Goal: Navigation & Orientation: Find specific page/section

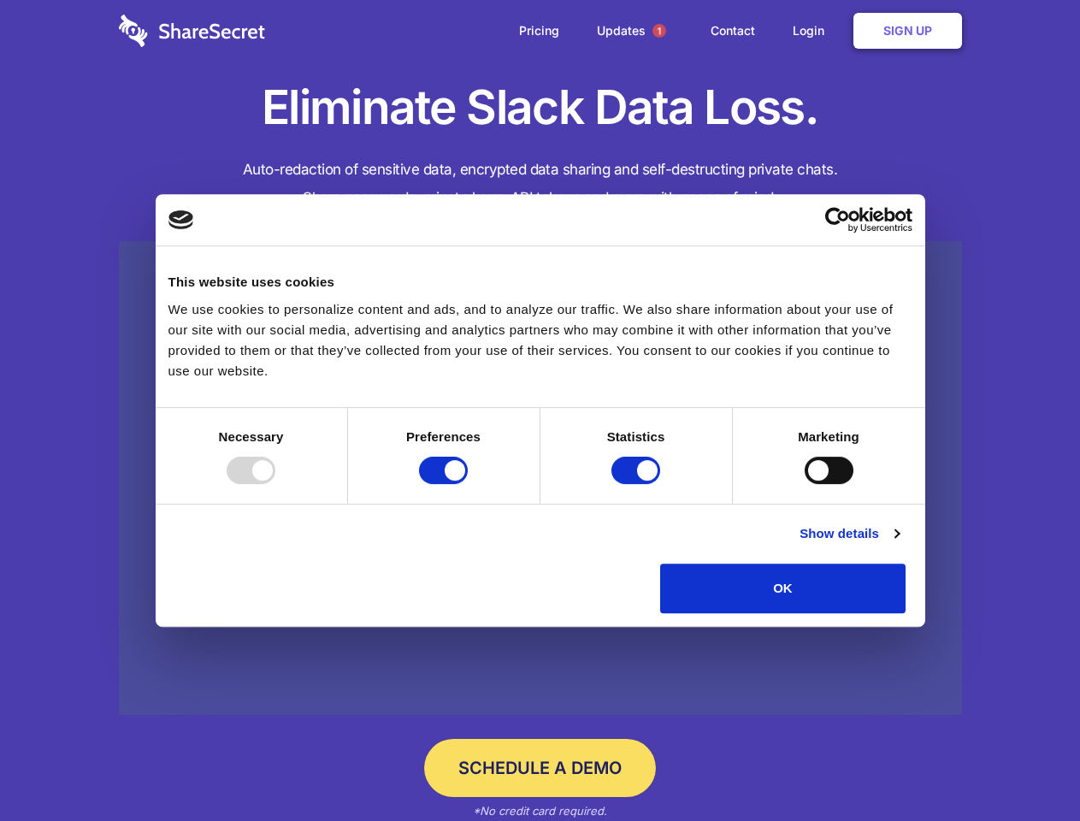
click at [275, 484] on div at bounding box center [251, 469] width 49 height 27
click at [468, 484] on input "Preferences" at bounding box center [443, 469] width 49 height 27
checkbox input "false"
click at [638, 484] on input "Statistics" at bounding box center [635, 469] width 49 height 27
checkbox input "false"
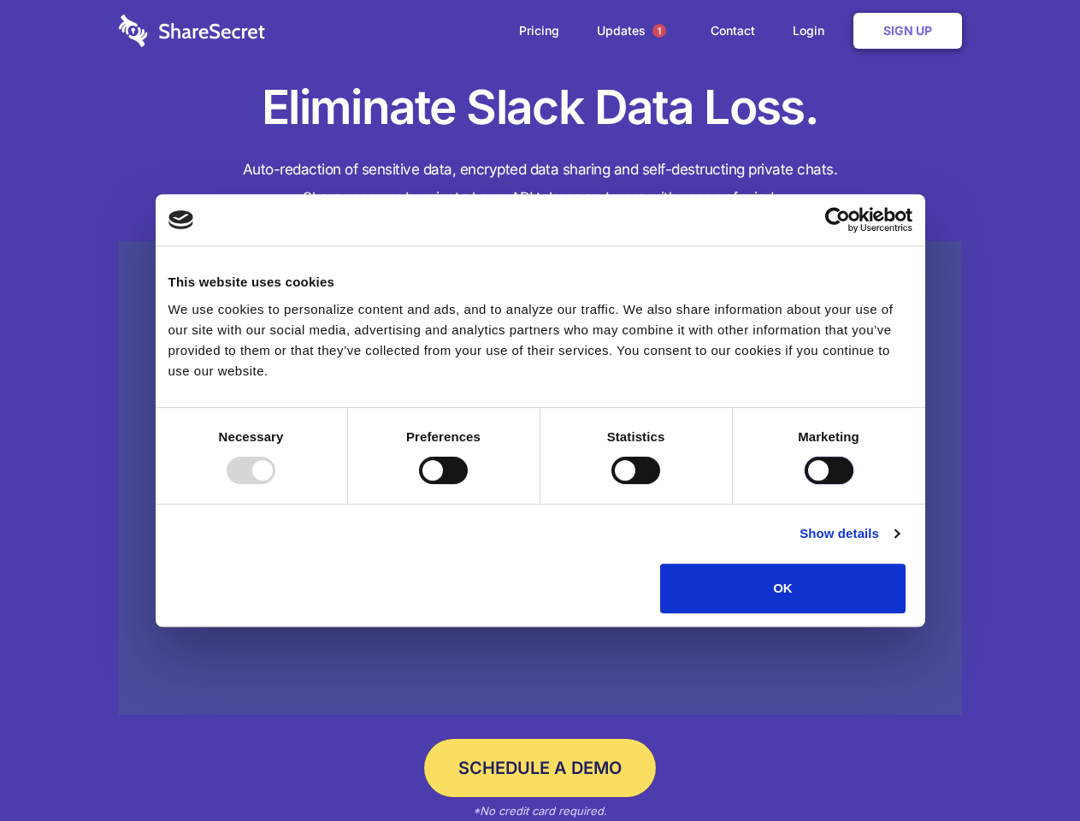
click at [804, 484] on input "Marketing" at bounding box center [828, 469] width 49 height 27
checkbox input "true"
click at [898, 544] on link "Show details" at bounding box center [848, 533] width 99 height 21
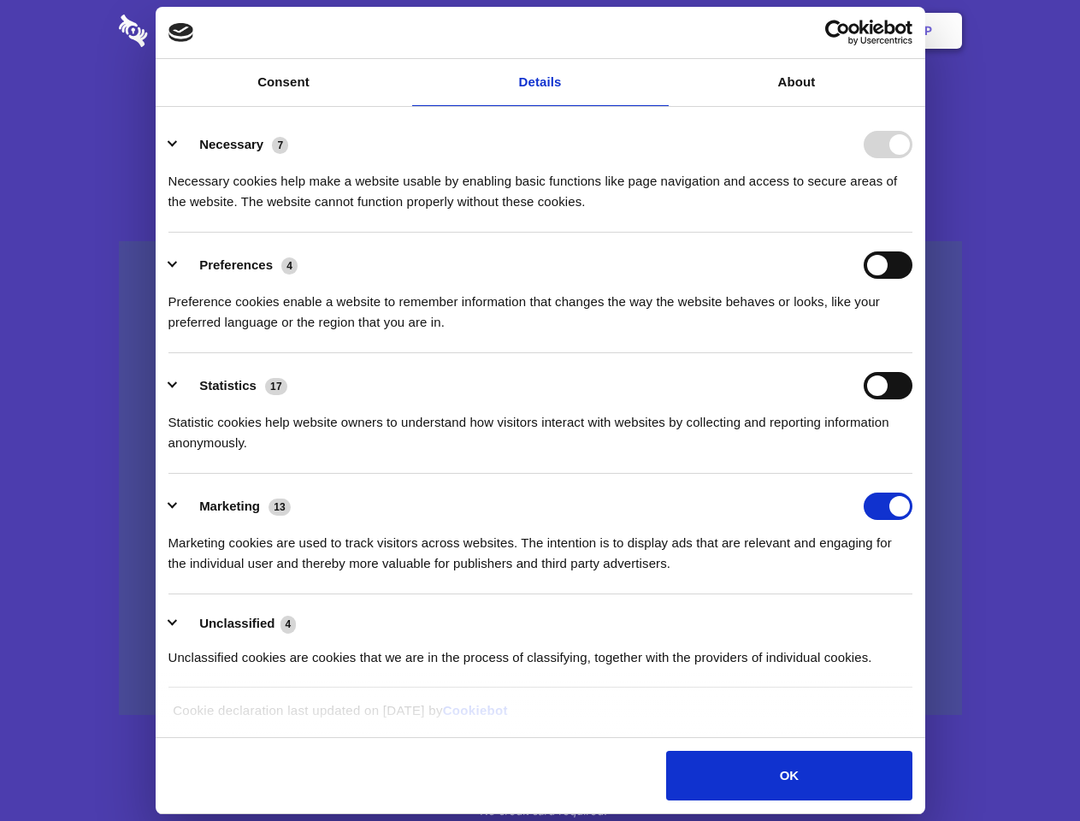
click at [920, 619] on ul "Necessary 7 Necessary cookies help make a website usable by enabling basic func…" at bounding box center [540, 400] width 760 height 576
click at [658, 31] on span "1" at bounding box center [659, 31] width 14 height 14
